Goal: Task Accomplishment & Management: Complete application form

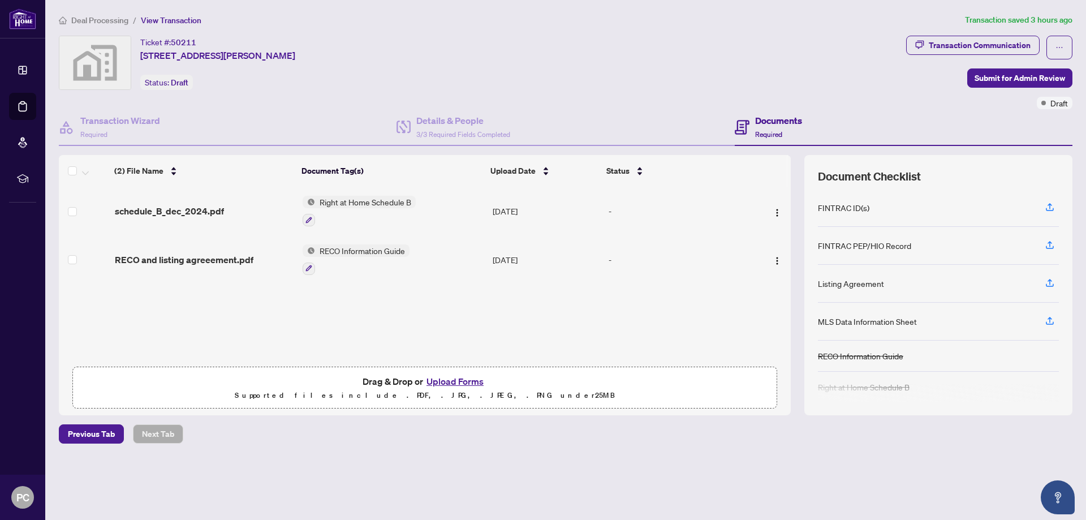
scroll to position [113, 0]
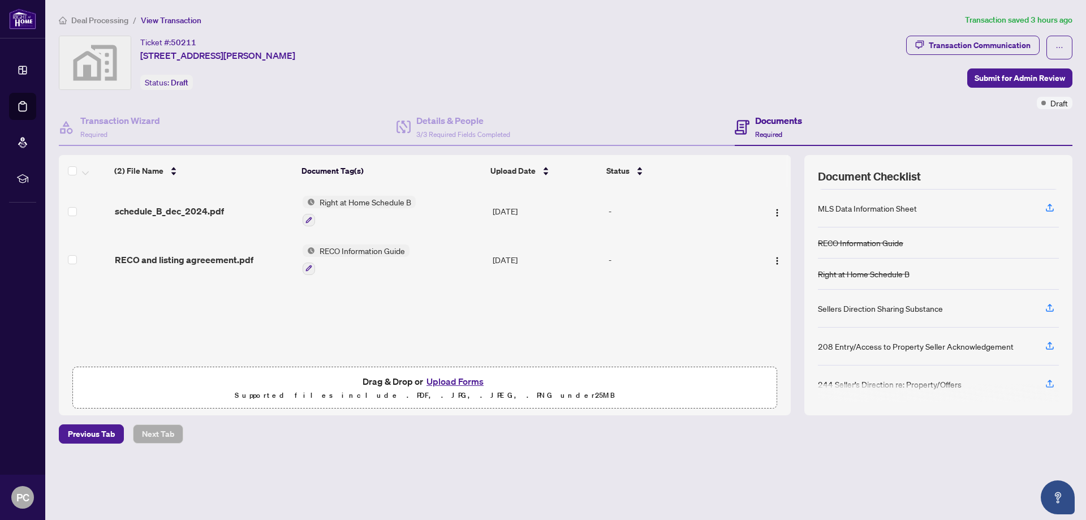
click at [246, 330] on div "(2) File Name Document Tag(s) Upload Date Status schedule_B_dec_2024.pdf Right …" at bounding box center [425, 285] width 732 height 260
click at [462, 381] on button "Upload Forms" at bounding box center [455, 381] width 64 height 15
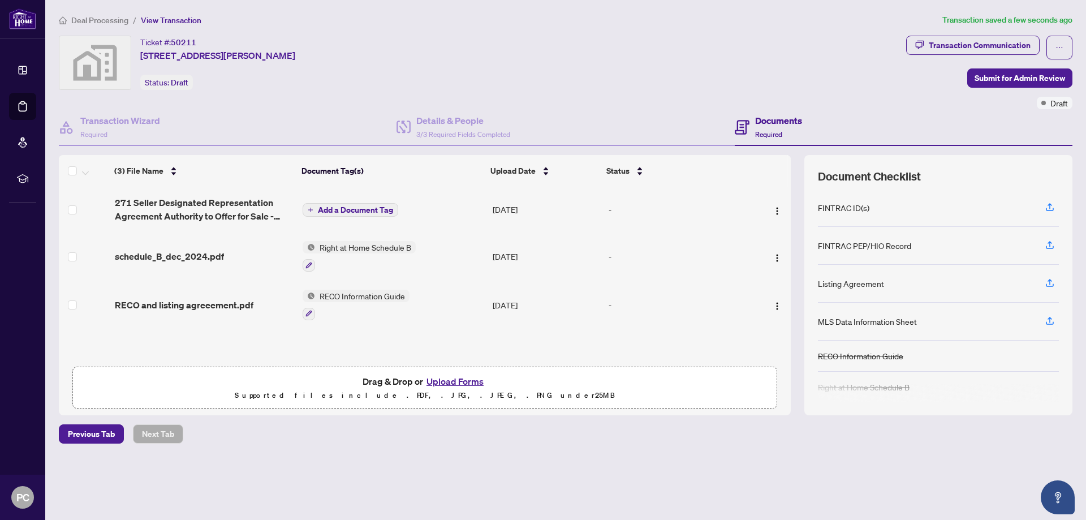
click at [347, 211] on span "Add a Document Tag" at bounding box center [355, 210] width 75 height 8
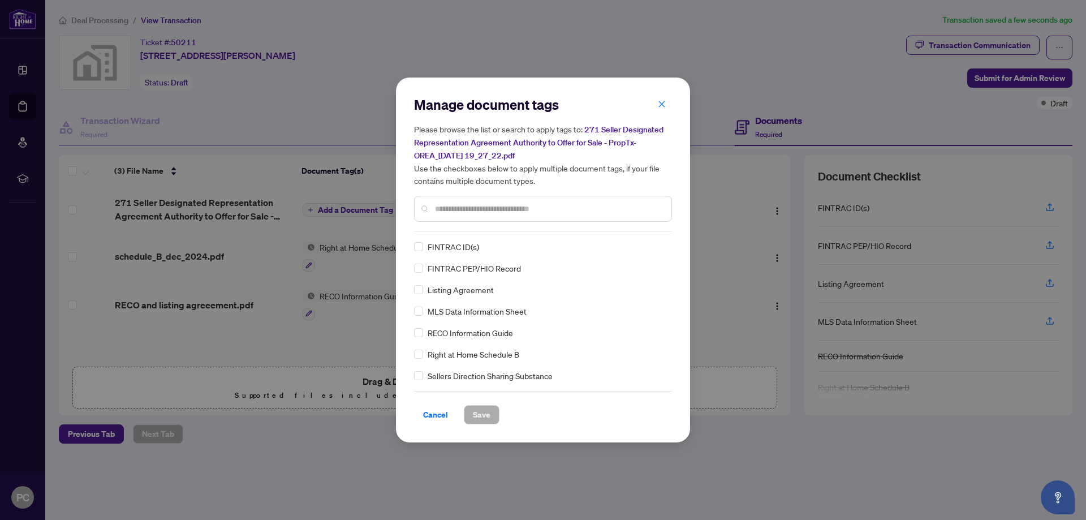
click at [495, 236] on div "Manage document tags Please browse the list or search to apply tags to: 271 Sel…" at bounding box center [543, 260] width 258 height 329
click at [433, 202] on div at bounding box center [543, 209] width 258 height 26
click at [449, 212] on input "text" at bounding box center [548, 209] width 227 height 12
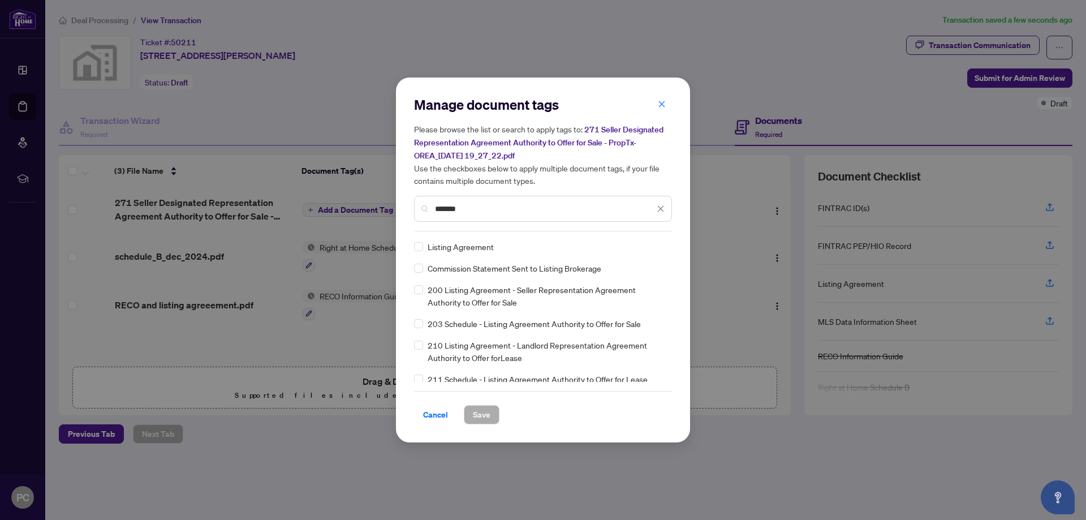
type input "*******"
click at [483, 416] on span "Save" at bounding box center [482, 415] width 18 height 18
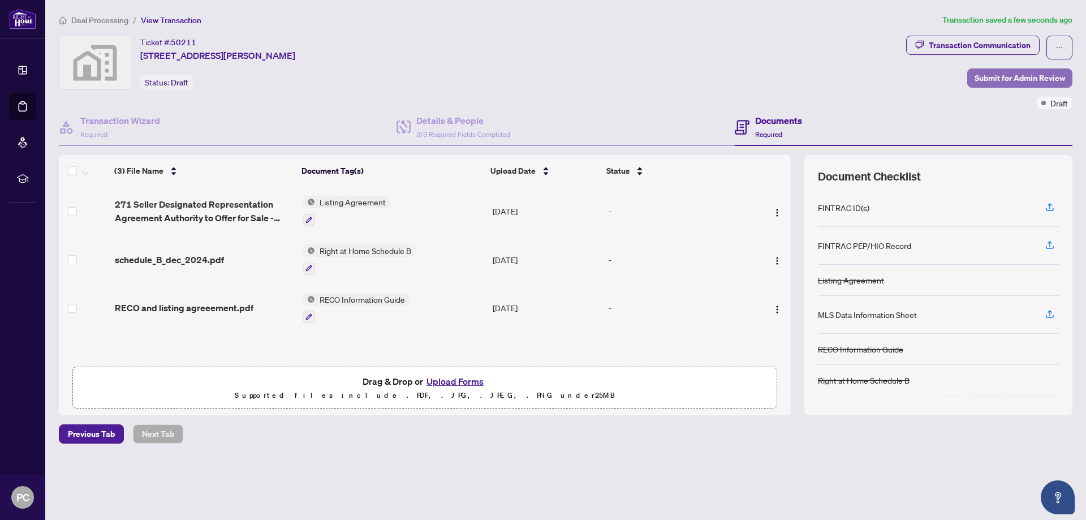
click at [1035, 79] on span "Submit for Admin Review" at bounding box center [1020, 78] width 91 height 18
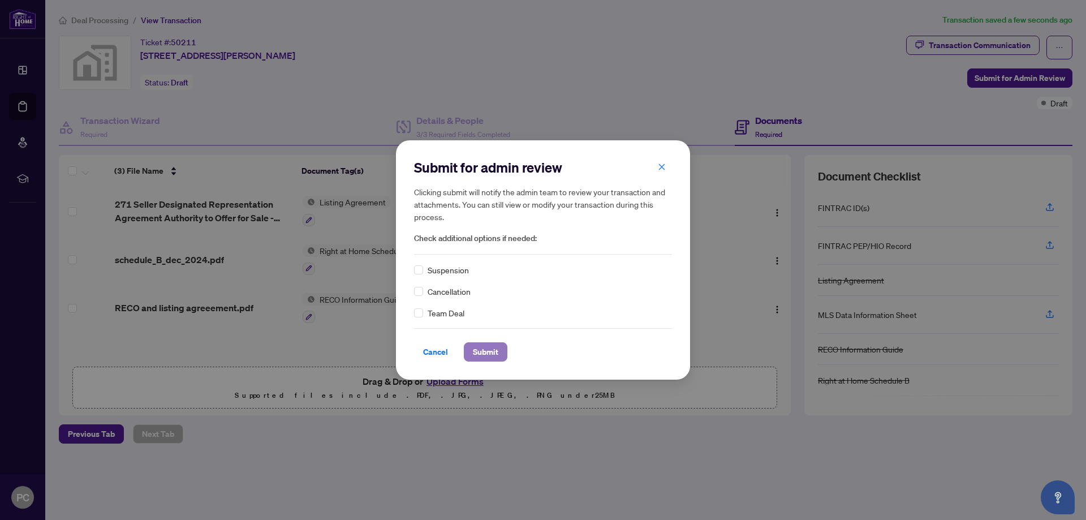
click at [495, 355] on span "Submit" at bounding box center [485, 352] width 25 height 18
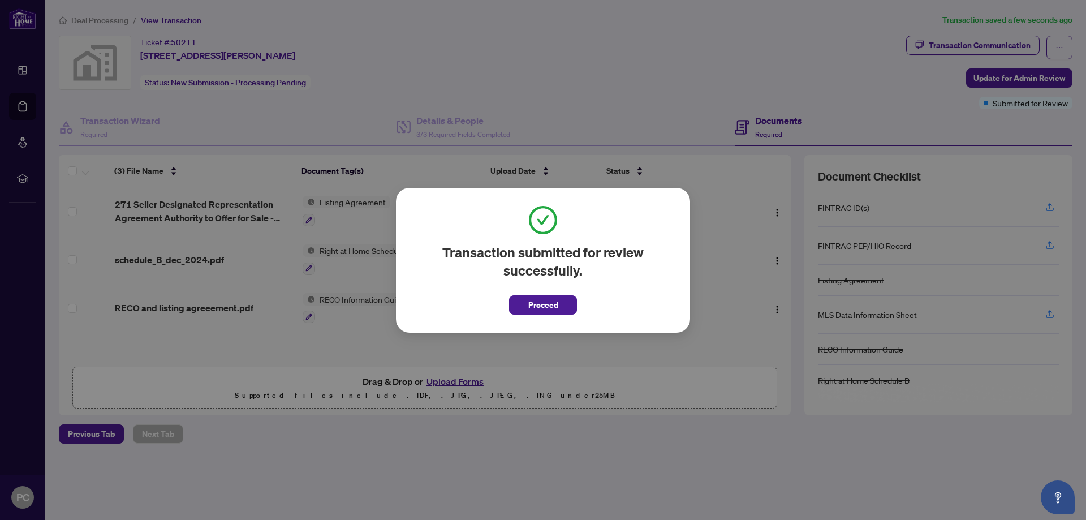
click at [537, 292] on span "Proceed" at bounding box center [543, 302] width 68 height 26
click at [539, 308] on span "Proceed" at bounding box center [543, 305] width 30 height 18
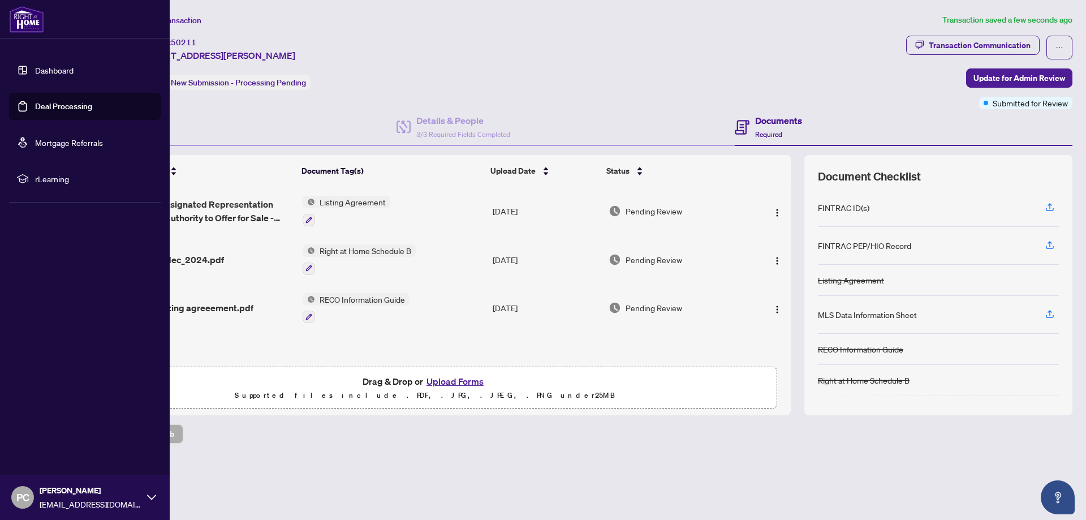
click at [46, 67] on link "Dashboard" at bounding box center [54, 70] width 38 height 10
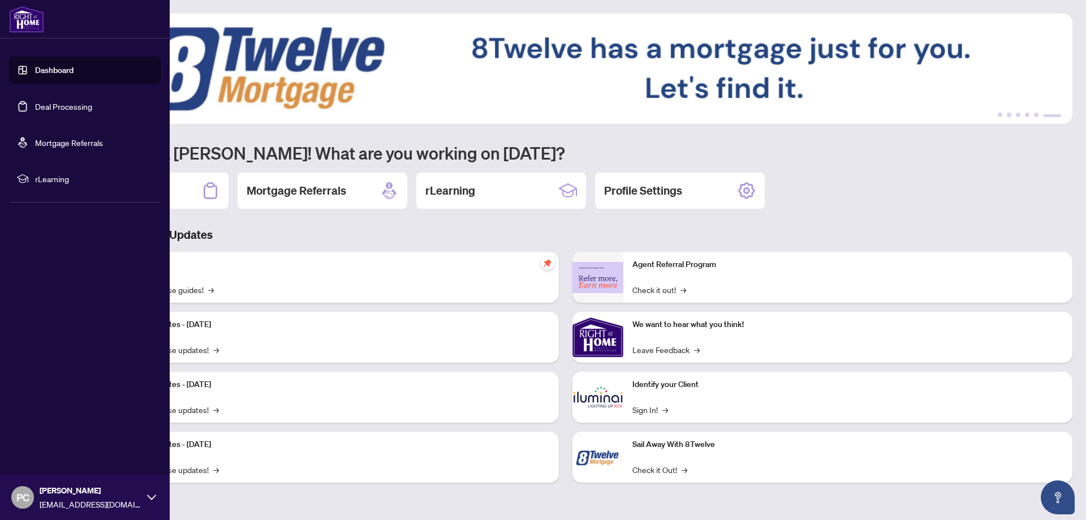
click at [35, 110] on link "Deal Processing" at bounding box center [63, 106] width 57 height 10
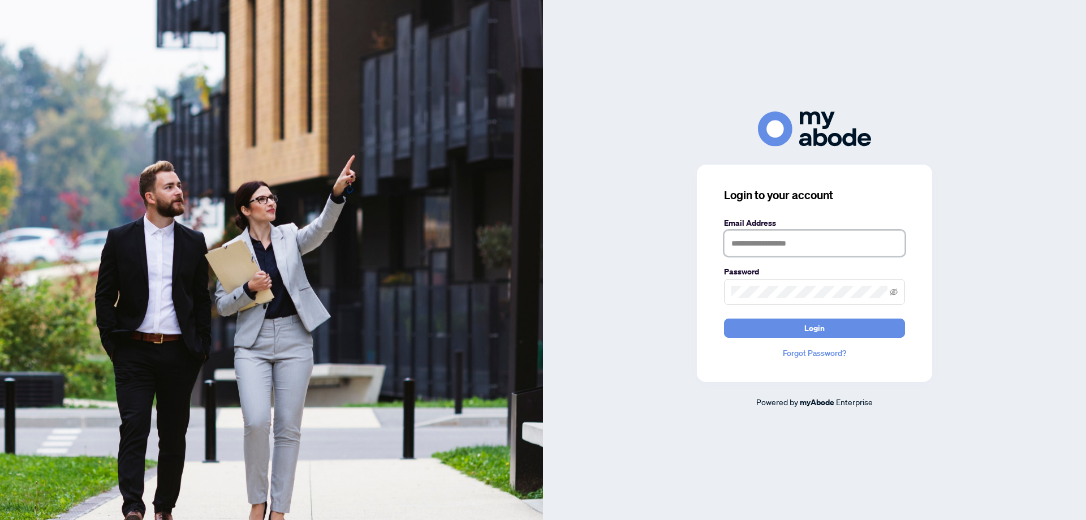
click at [824, 244] on input "text" at bounding box center [814, 243] width 181 height 26
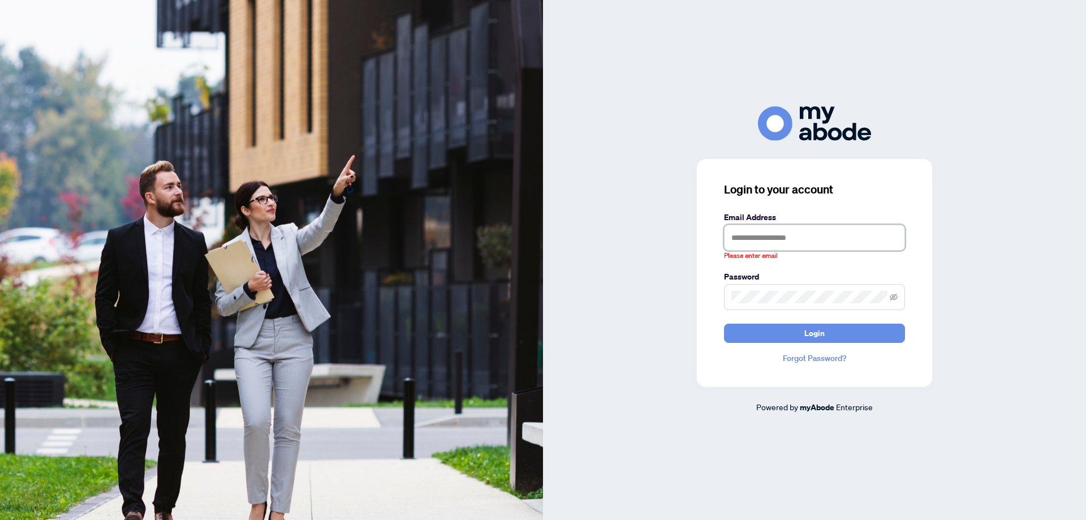
type input "**********"
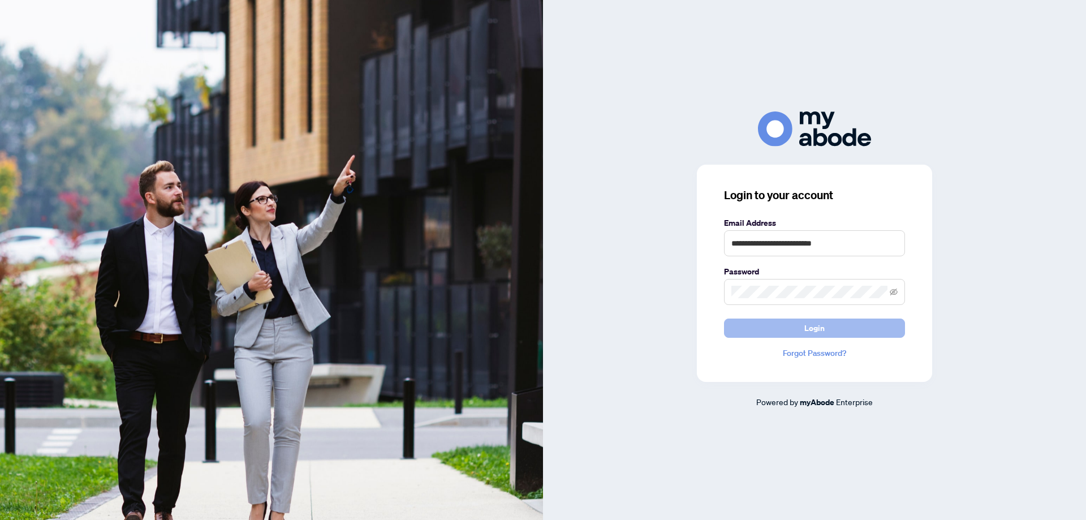
click at [834, 332] on button "Login" at bounding box center [814, 328] width 181 height 19
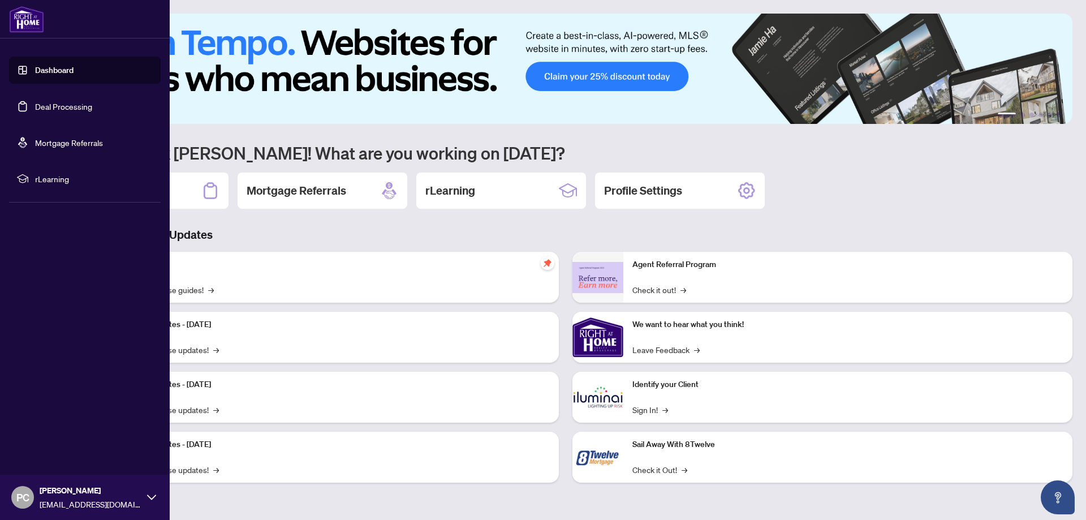
click at [49, 71] on link "Dashboard" at bounding box center [54, 70] width 38 height 10
click at [68, 106] on link "Deal Processing" at bounding box center [63, 106] width 57 height 10
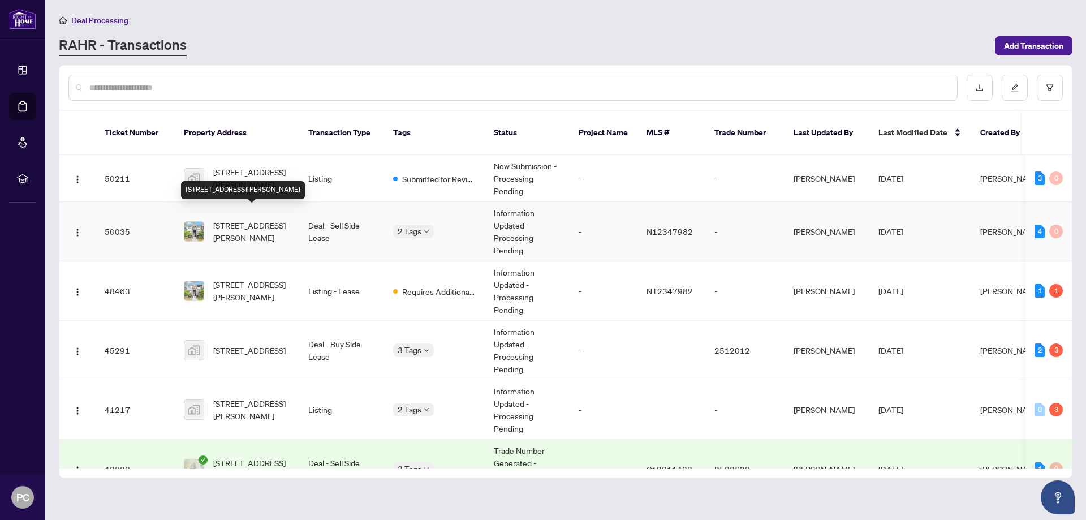
click at [257, 222] on span "[STREET_ADDRESS][PERSON_NAME]" at bounding box center [251, 231] width 77 height 25
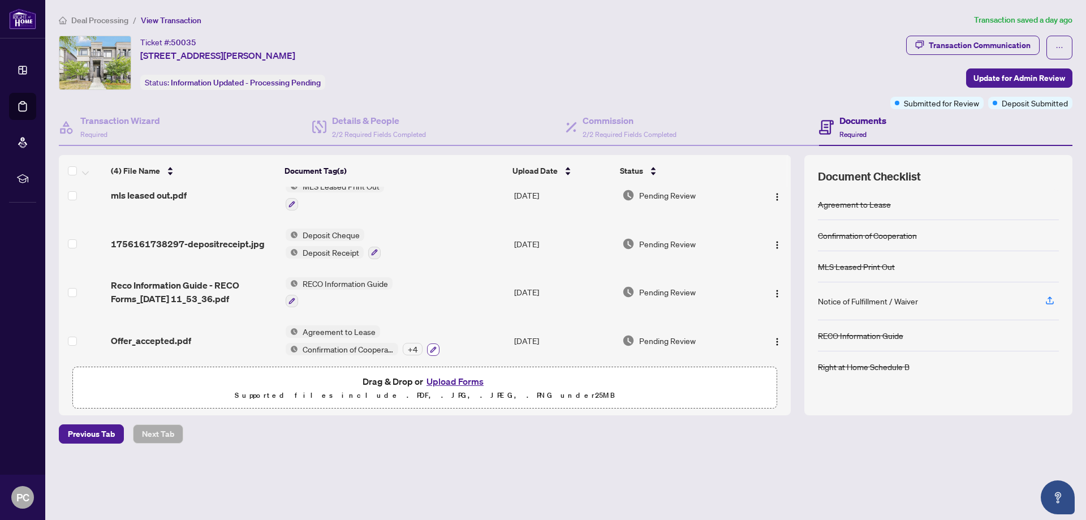
scroll to position [23, 0]
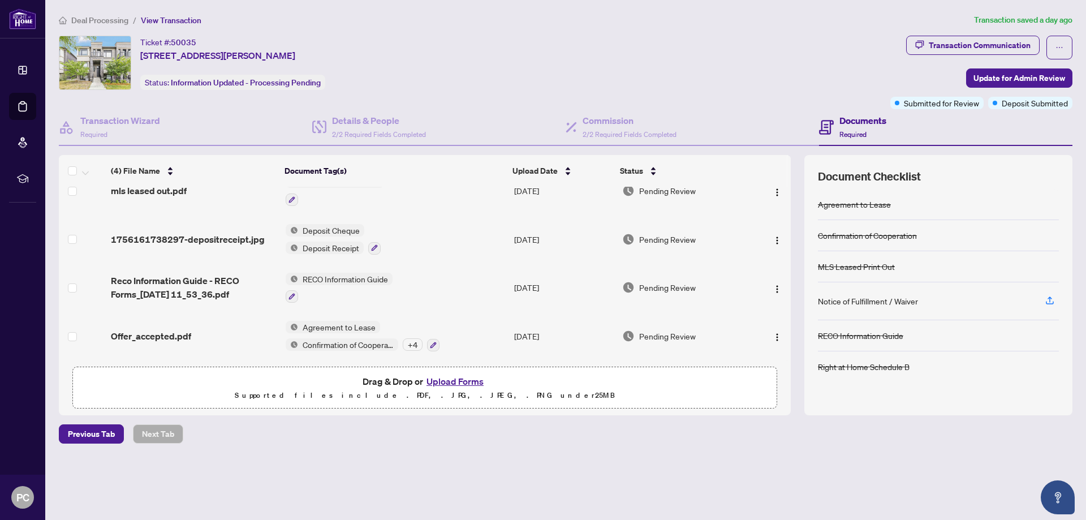
click at [450, 380] on button "Upload Forms" at bounding box center [455, 381] width 64 height 15
click at [462, 382] on button "Upload Forms" at bounding box center [455, 381] width 64 height 15
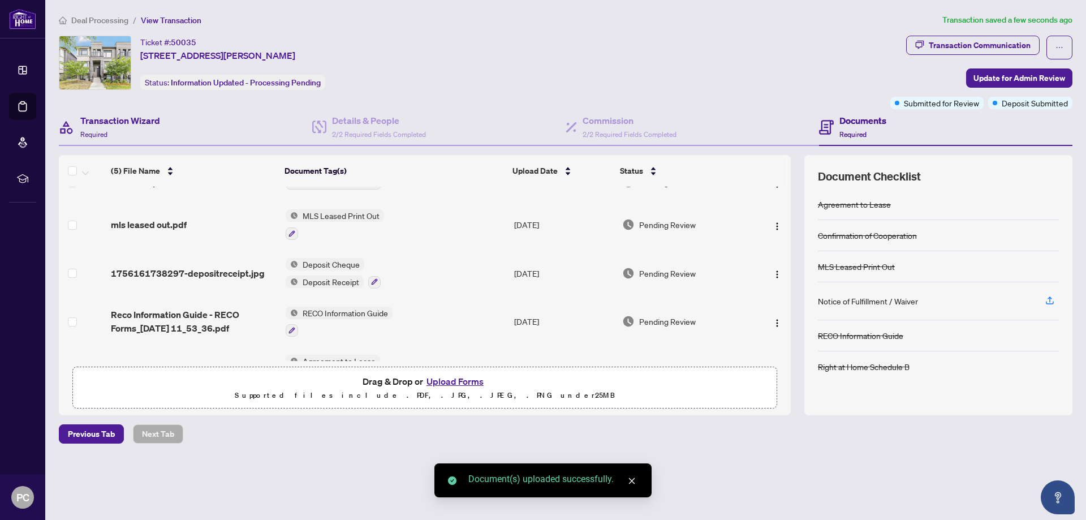
click at [233, 131] on div "Transaction Wizard Required" at bounding box center [185, 127] width 253 height 37
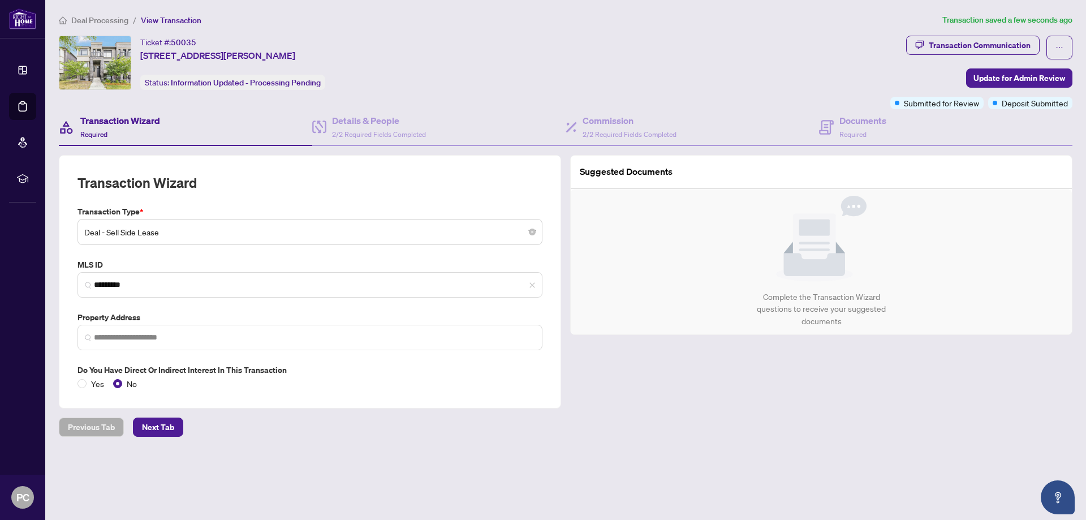
type input "**********"
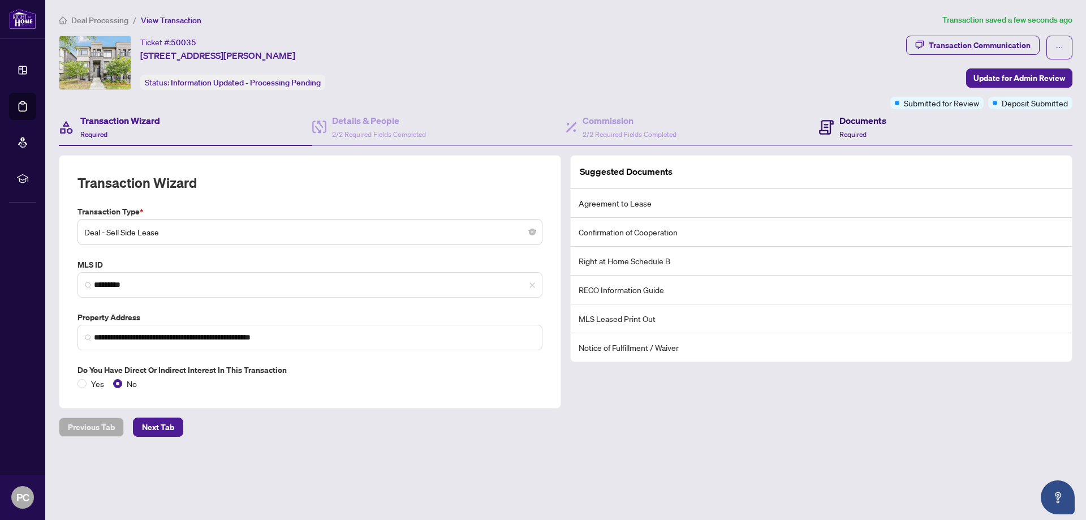
click at [843, 123] on h4 "Documents" at bounding box center [863, 121] width 47 height 14
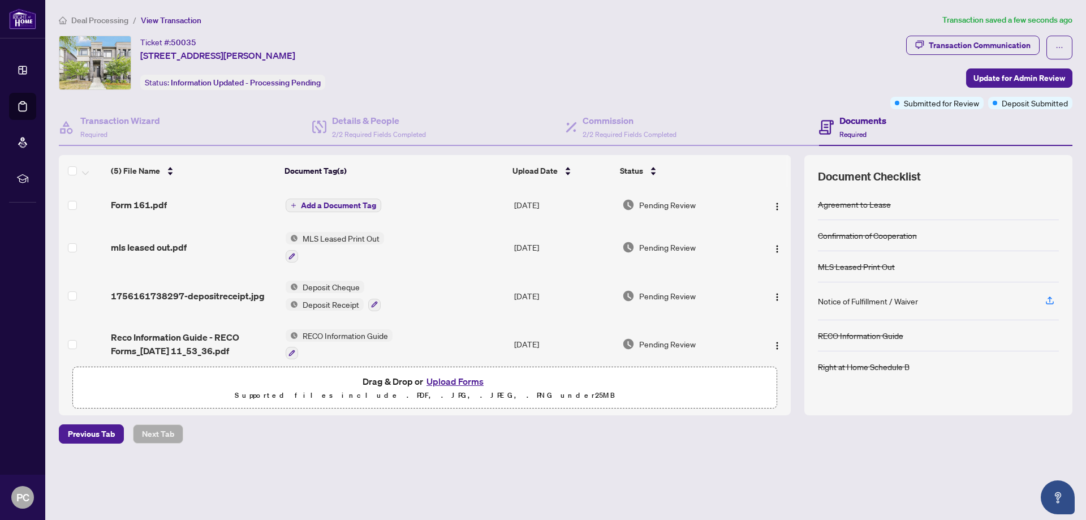
click at [457, 383] on button "Upload Forms" at bounding box center [455, 381] width 64 height 15
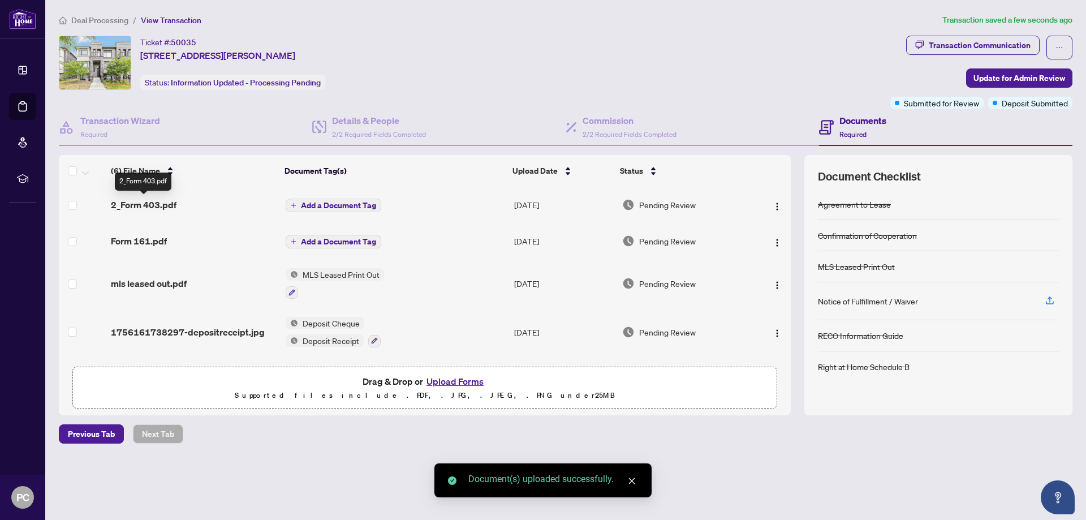
click at [158, 208] on span "2_Form 403.pdf" at bounding box center [144, 205] width 66 height 14
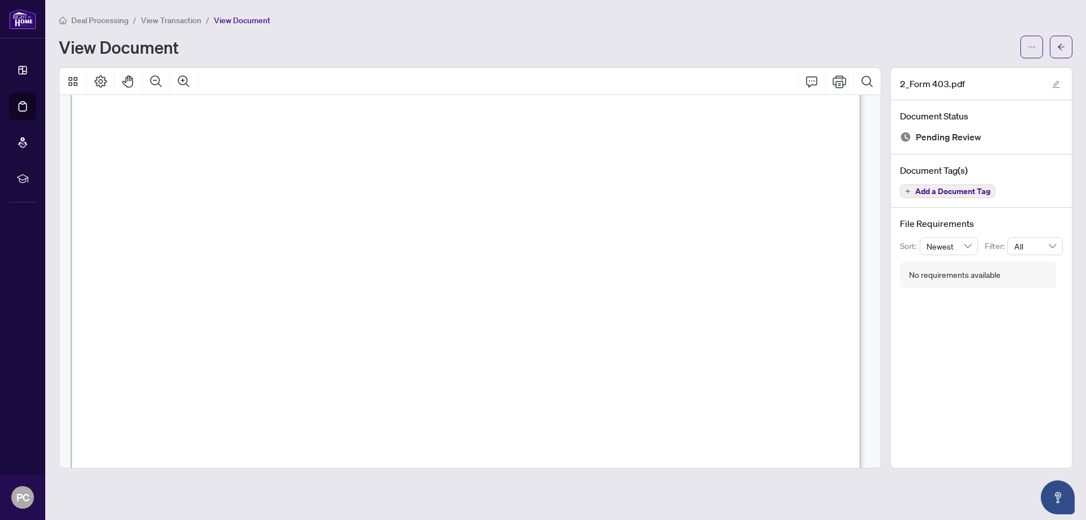
scroll to position [673, 0]
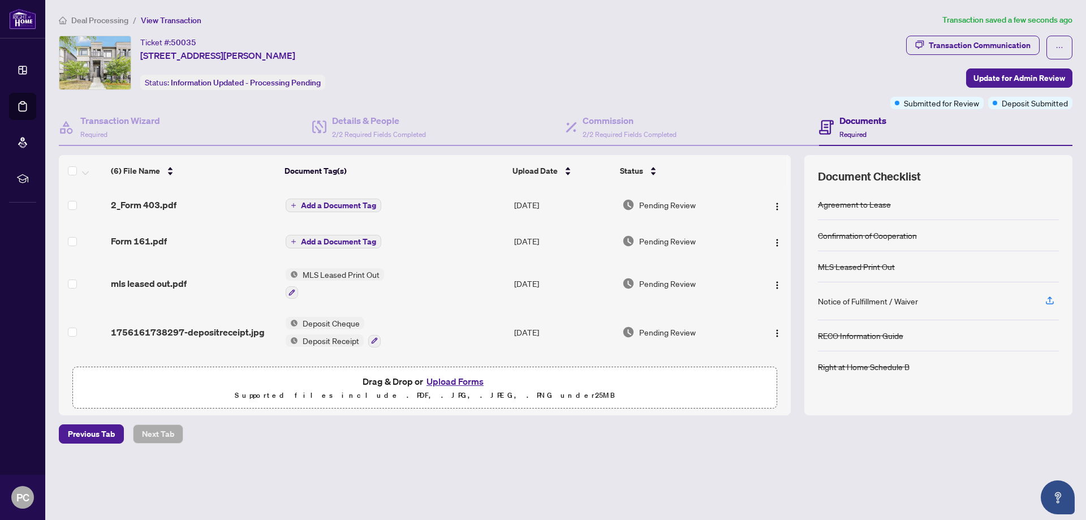
click at [343, 205] on span "Add a Document Tag" at bounding box center [338, 205] width 75 height 8
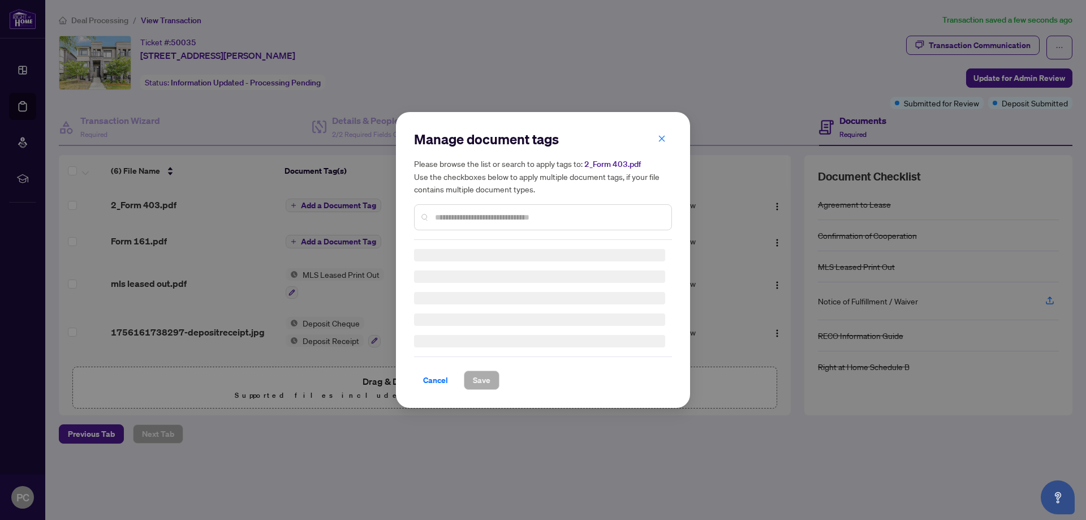
click at [460, 213] on div "Manage document tags Please browse the list or search to apply tags to: 2_Form …" at bounding box center [543, 185] width 258 height 110
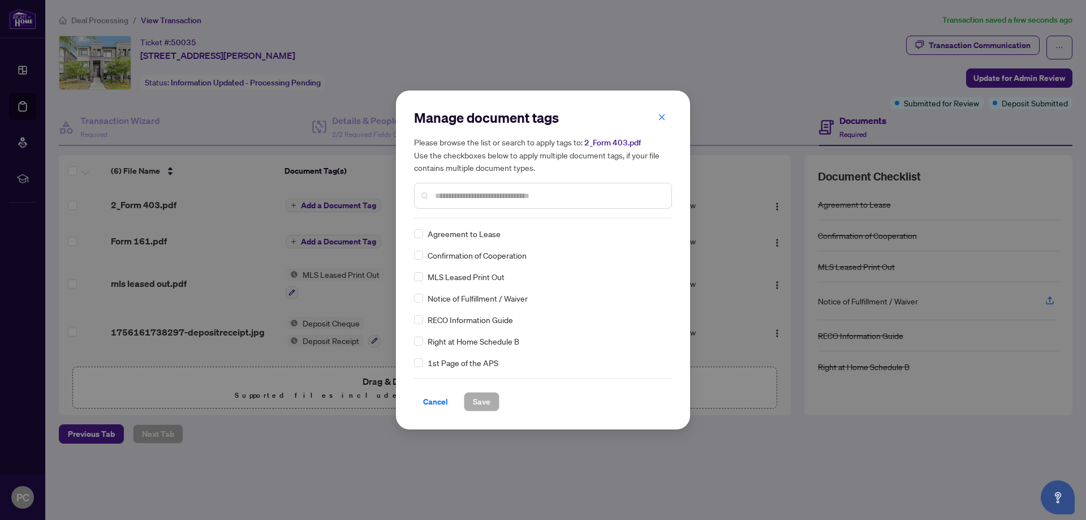
click at [441, 190] on input "text" at bounding box center [548, 196] width 227 height 12
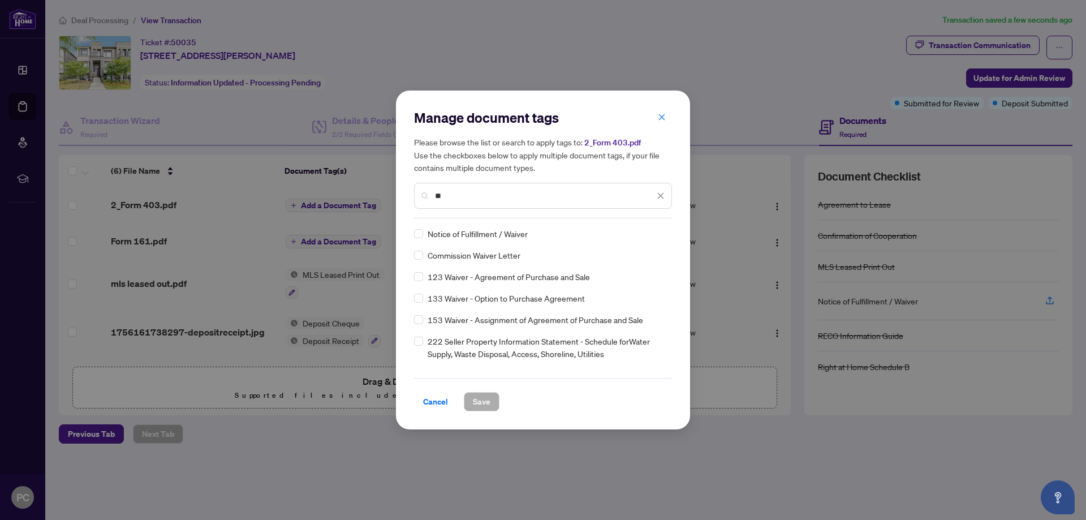
type input "**"
click at [423, 237] on div "Notice of Fulfillment / Waiver" at bounding box center [539, 233] width 251 height 12
click at [483, 400] on span "Save" at bounding box center [482, 402] width 18 height 18
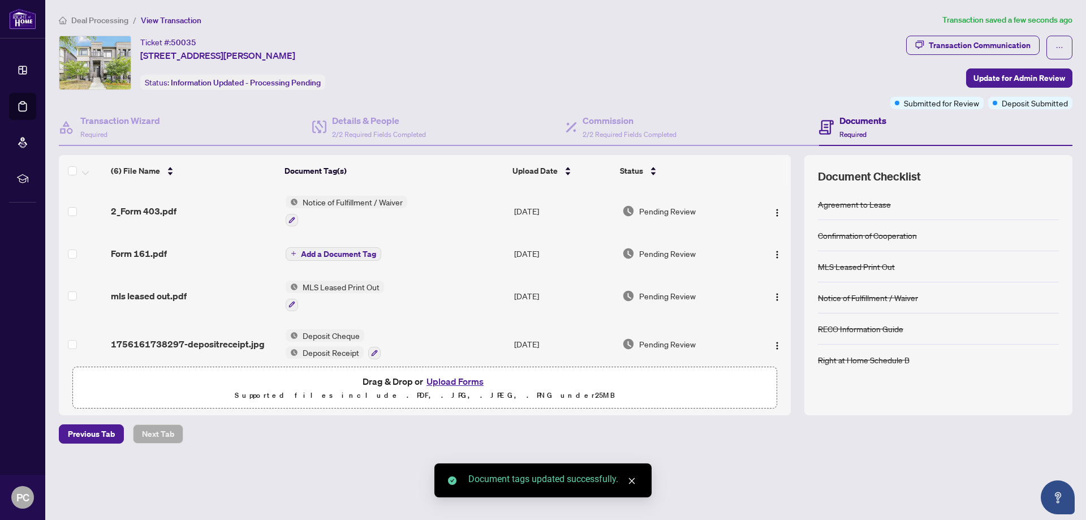
click at [368, 253] on span "Add a Document Tag" at bounding box center [338, 254] width 75 height 8
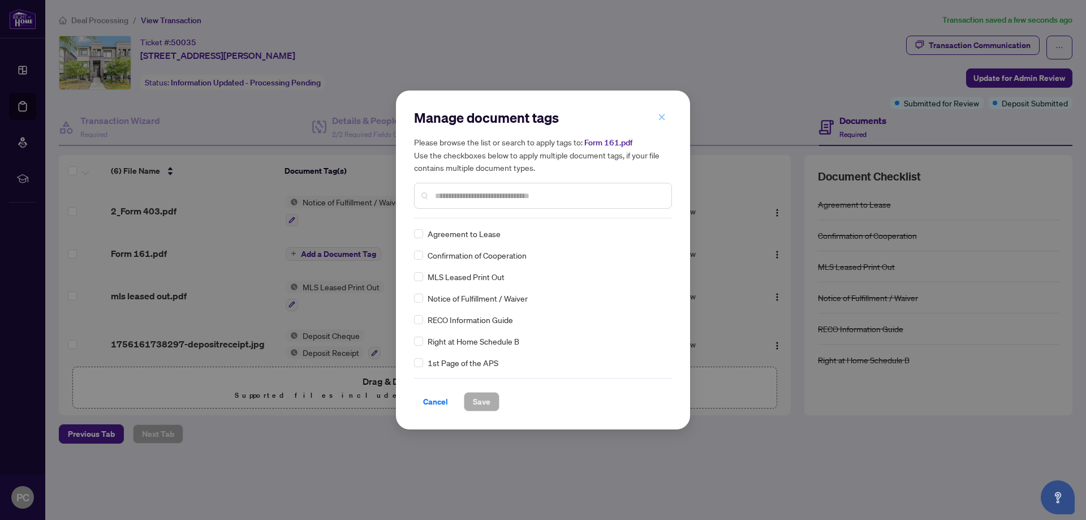
click at [664, 118] on icon "close" at bounding box center [662, 117] width 8 height 8
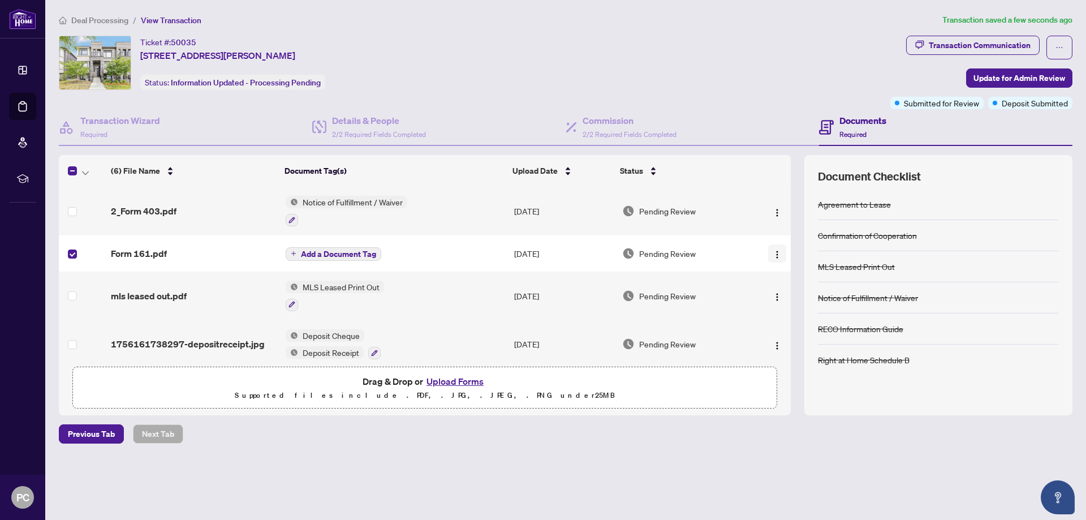
click at [773, 253] on img "button" at bounding box center [777, 254] width 9 height 9
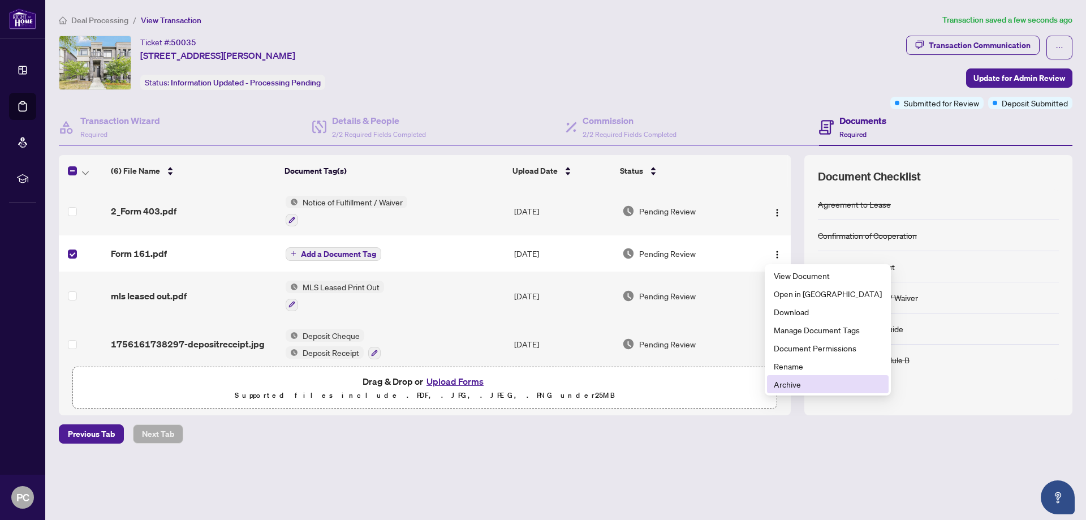
click at [802, 384] on span "Archive" at bounding box center [828, 384] width 108 height 12
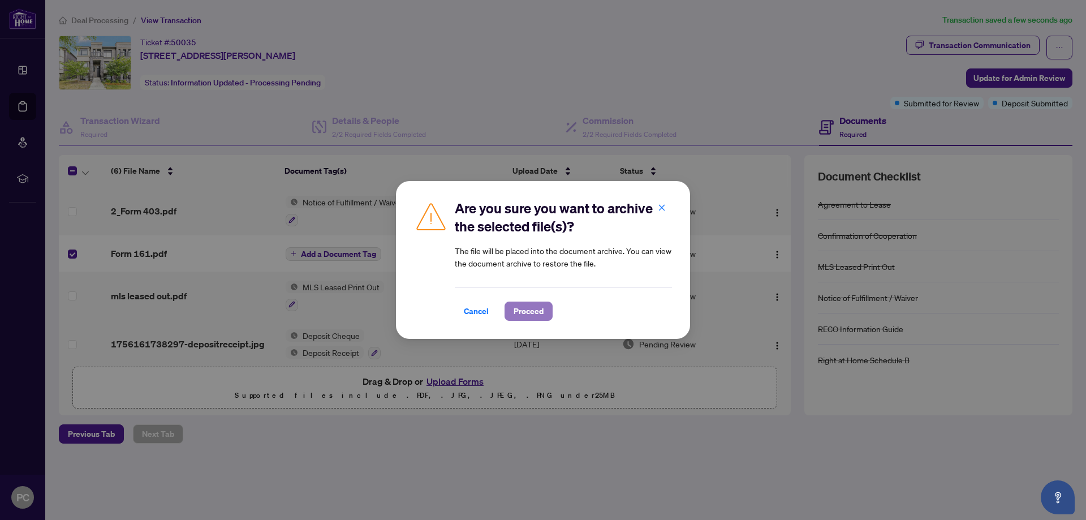
click at [528, 312] on span "Proceed" at bounding box center [529, 311] width 30 height 18
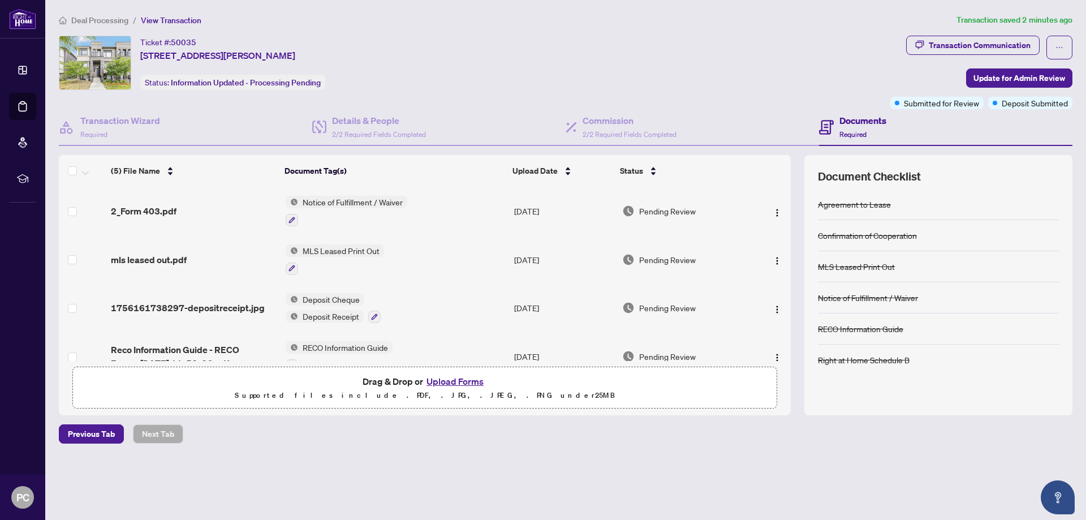
click at [450, 382] on button "Upload Forms" at bounding box center [455, 381] width 64 height 15
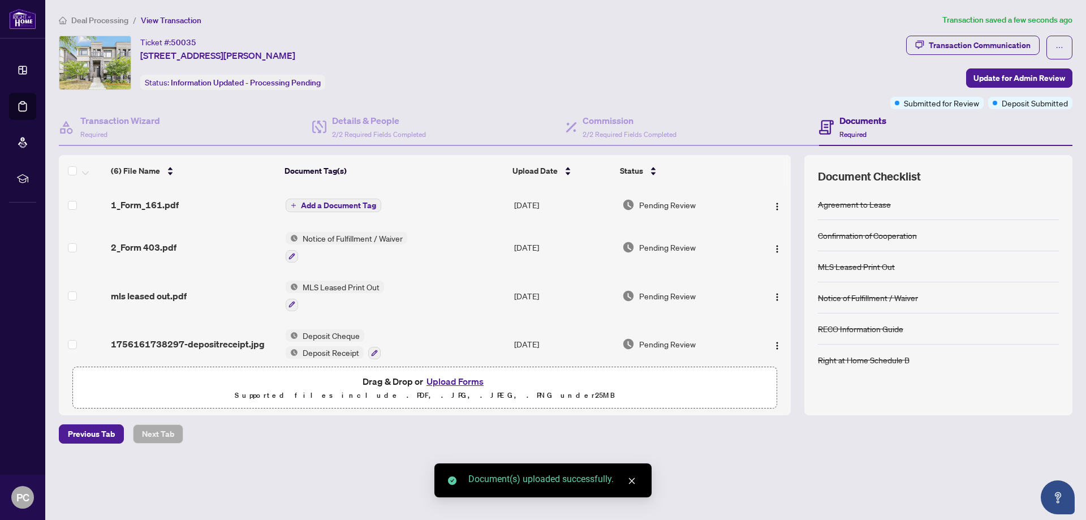
click at [339, 205] on span "Add a Document Tag" at bounding box center [338, 205] width 75 height 8
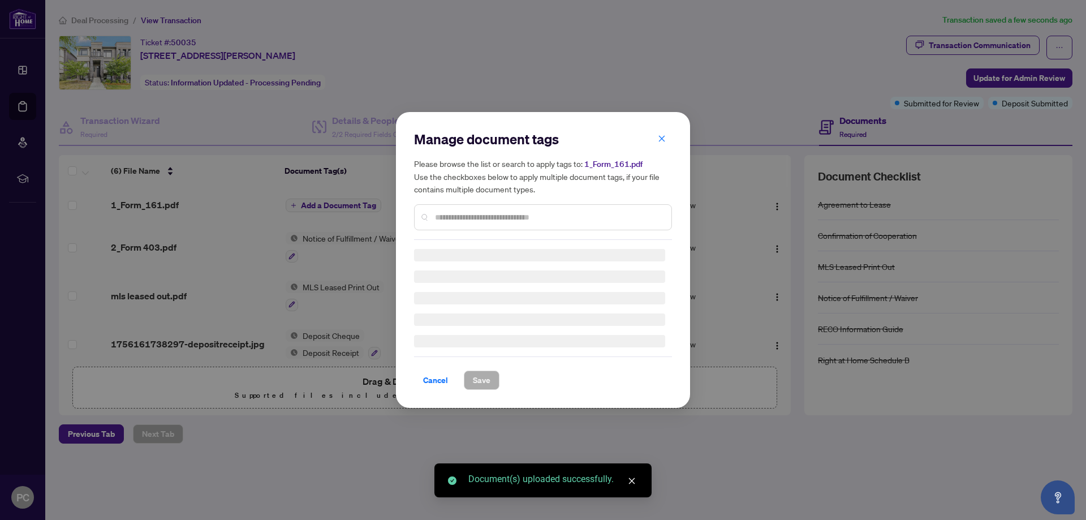
click at [452, 210] on div "Manage document tags Please browse the list or search to apply tags to: 1_Form_…" at bounding box center [543, 185] width 258 height 110
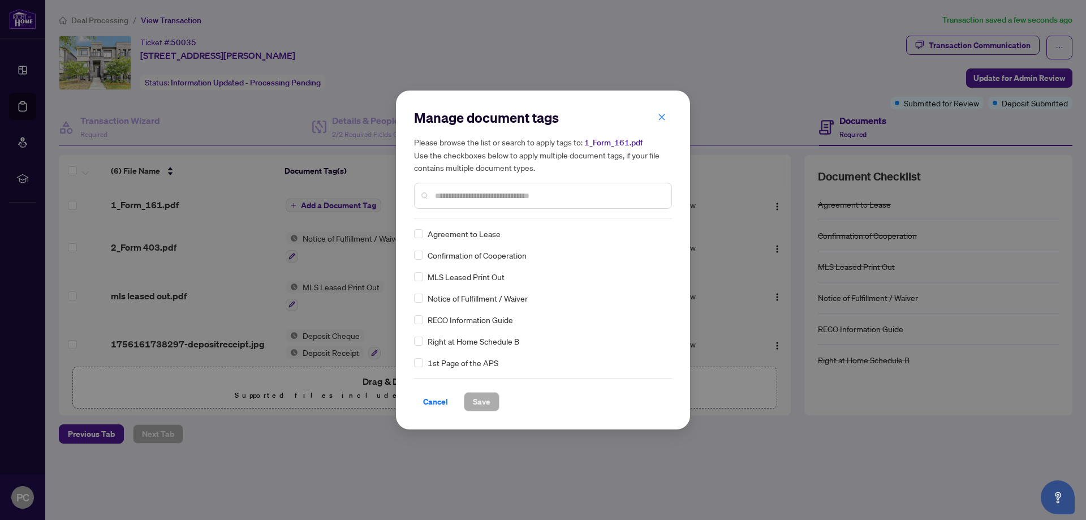
click at [457, 201] on input "text" at bounding box center [548, 196] width 227 height 12
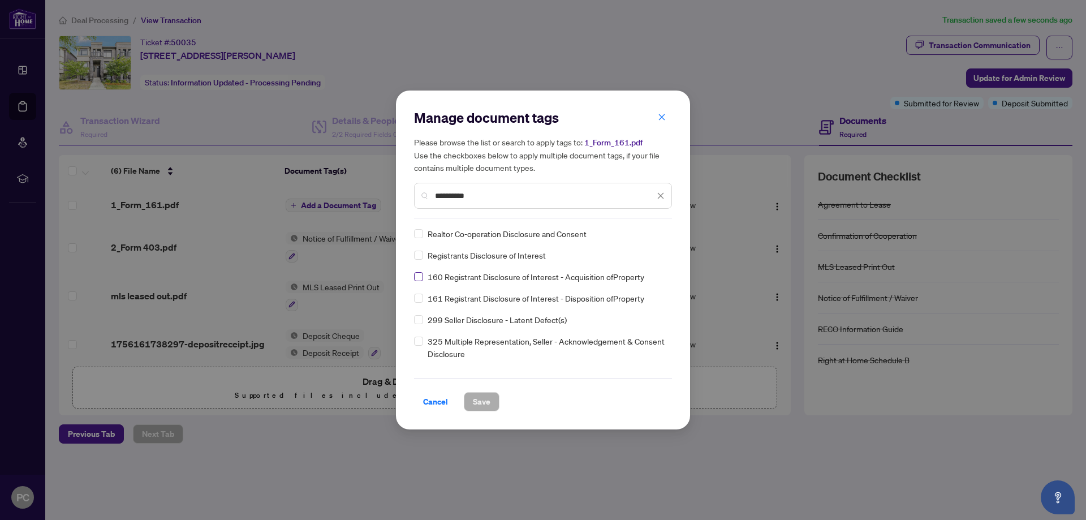
type input "**********"
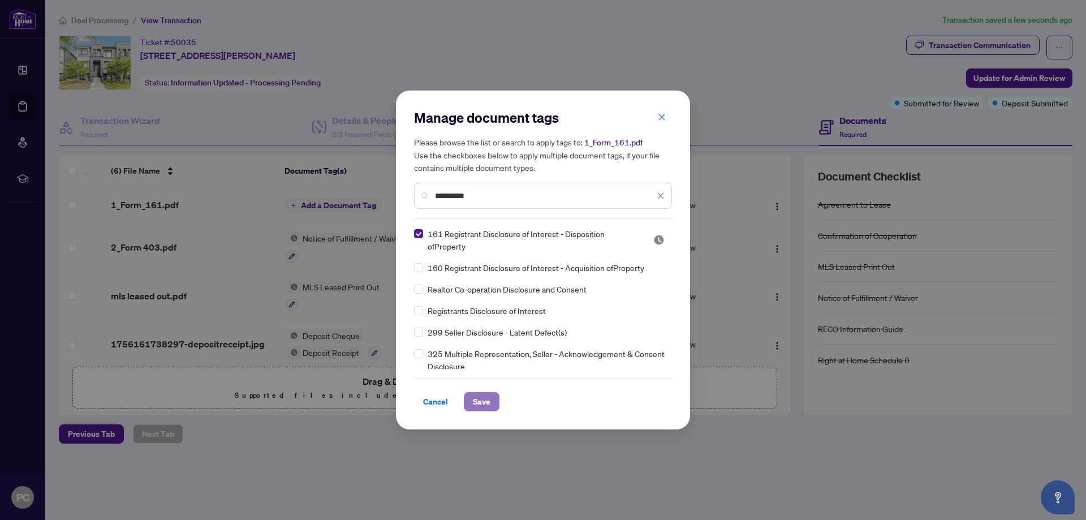
click at [491, 401] on button "Save" at bounding box center [482, 401] width 36 height 19
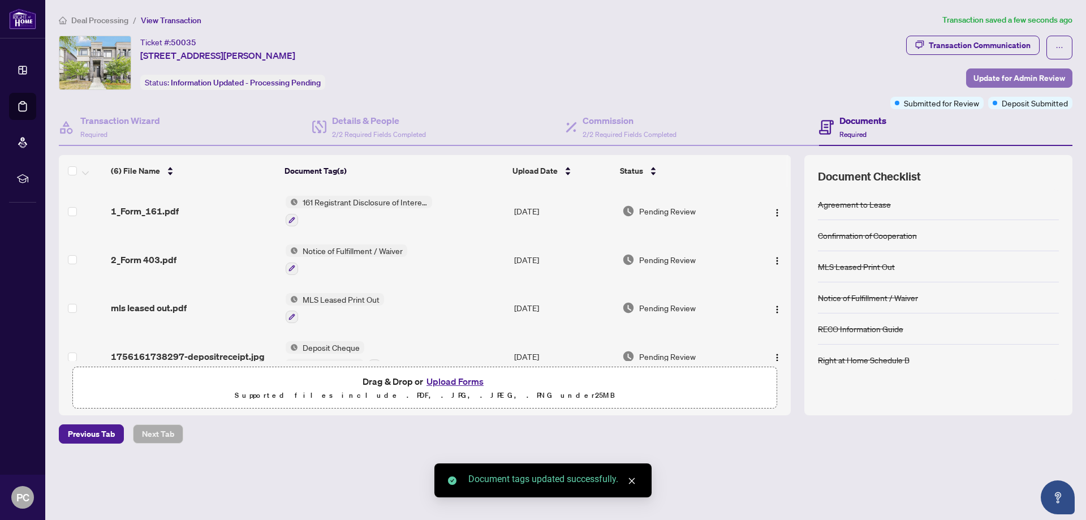
click at [1021, 84] on span "Update for Admin Review" at bounding box center [1020, 78] width 92 height 18
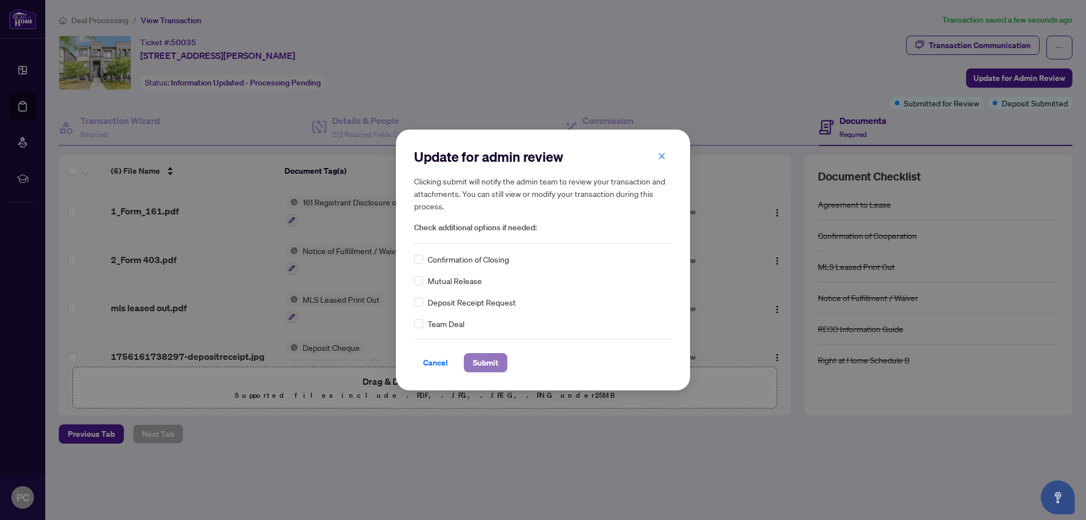
click at [488, 360] on span "Submit" at bounding box center [485, 363] width 25 height 18
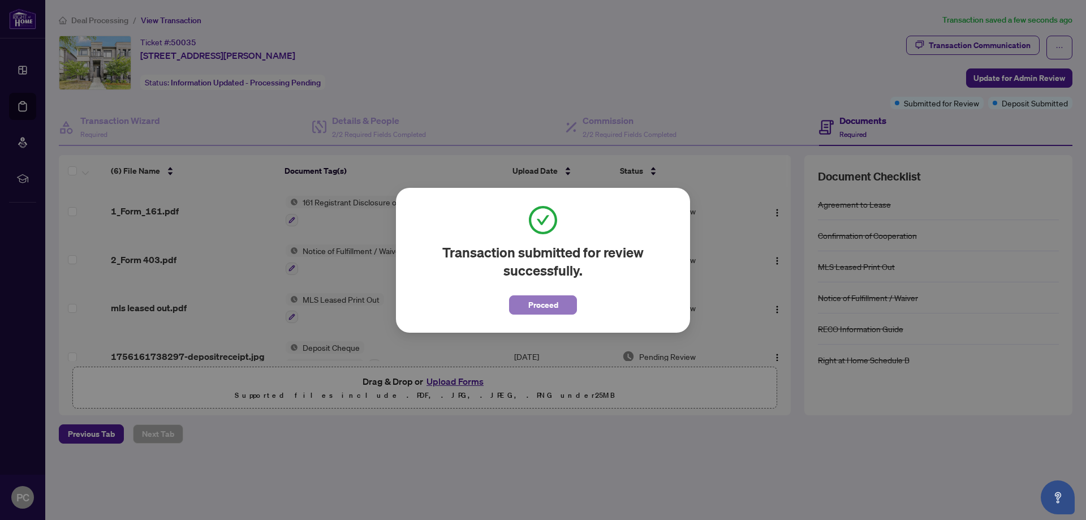
click at [550, 310] on span "Proceed" at bounding box center [543, 305] width 30 height 18
